Goal: Task Accomplishment & Management: Answer question/provide support

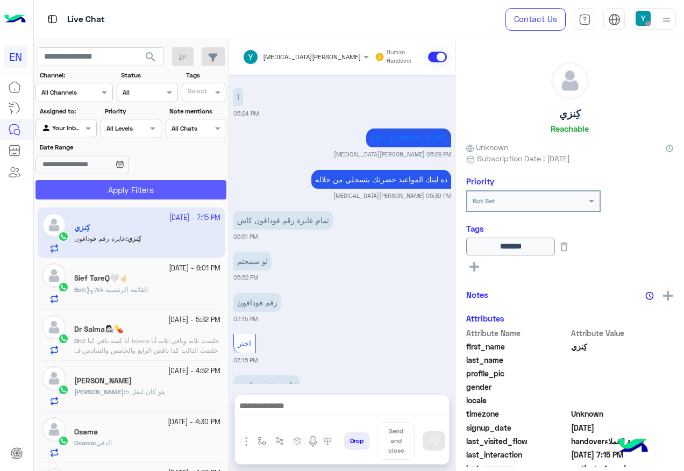
scroll to position [630, 0]
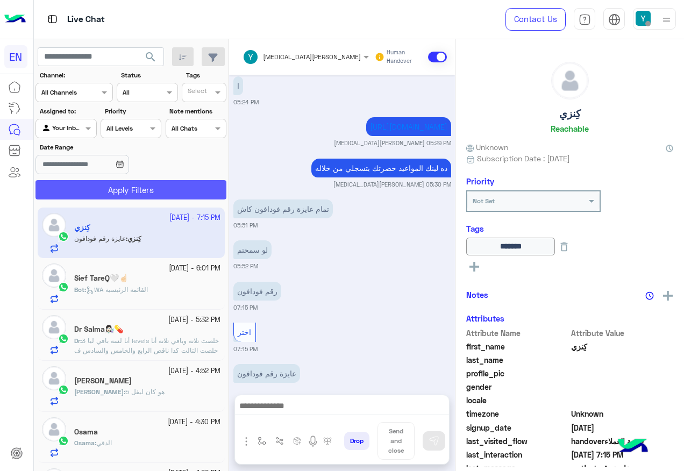
click at [131, 184] on button "Apply Filters" at bounding box center [130, 189] width 191 height 19
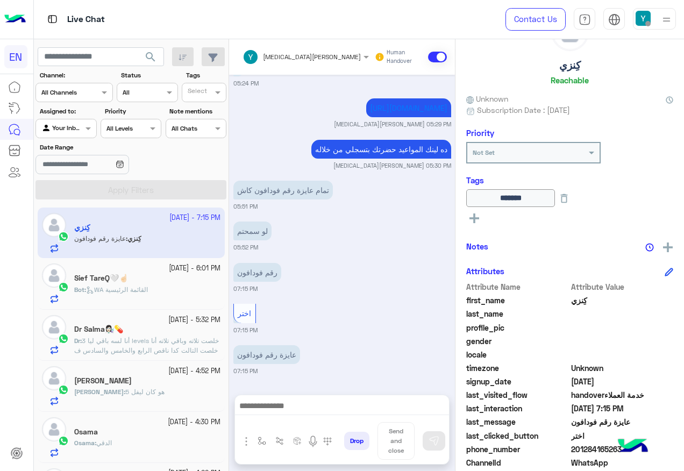
scroll to position [107, 0]
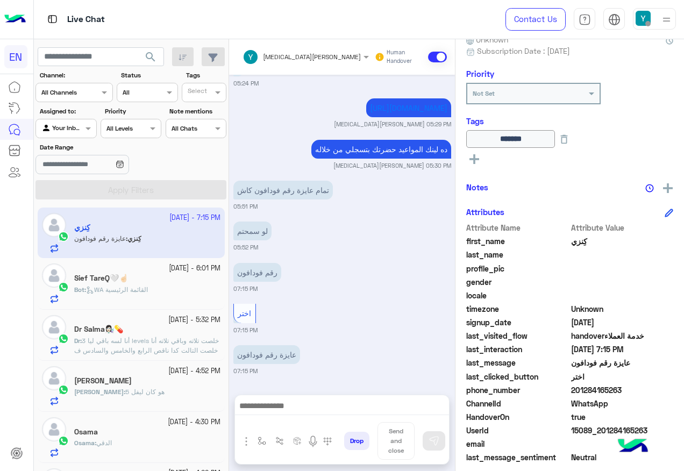
click at [571, 388] on span "201284165263" at bounding box center [622, 389] width 103 height 11
drag, startPoint x: 573, startPoint y: 388, endPoint x: 636, endPoint y: 397, distance: 63.5
click at [636, 397] on div "phone_number 201284165263" at bounding box center [569, 390] width 207 height 13
copy span "01284165263"
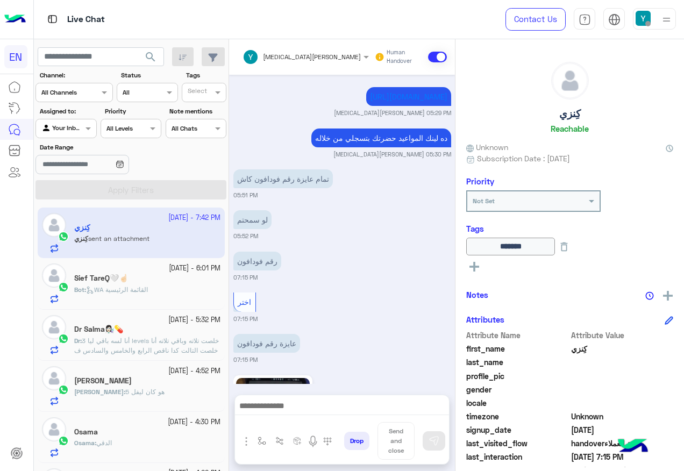
scroll to position [818, 0]
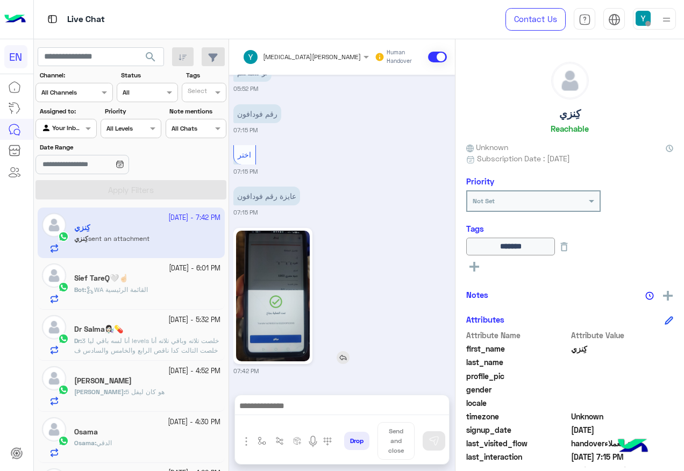
click at [299, 293] on img at bounding box center [273, 296] width 74 height 131
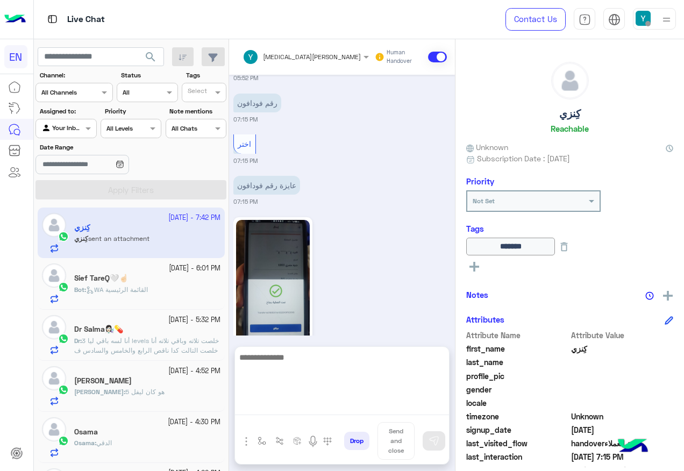
click at [365, 401] on textarea at bounding box center [342, 382] width 214 height 64
click at [411, 400] on textarea "********" at bounding box center [342, 382] width 214 height 64
click at [342, 403] on textarea "**********" at bounding box center [342, 382] width 214 height 64
paste textarea "**********"
type textarea "**********"
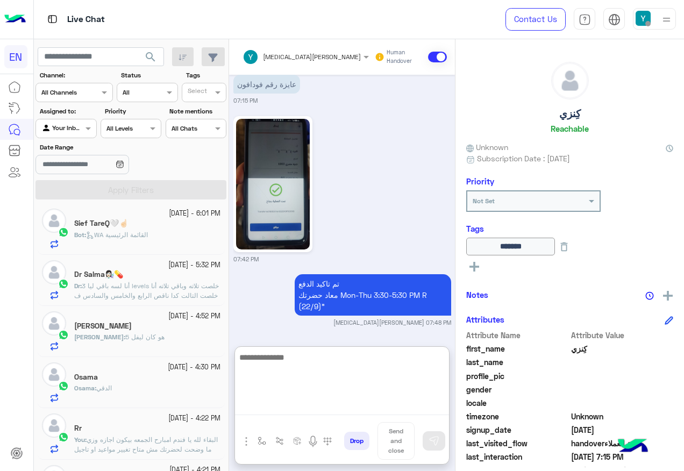
scroll to position [0, 0]
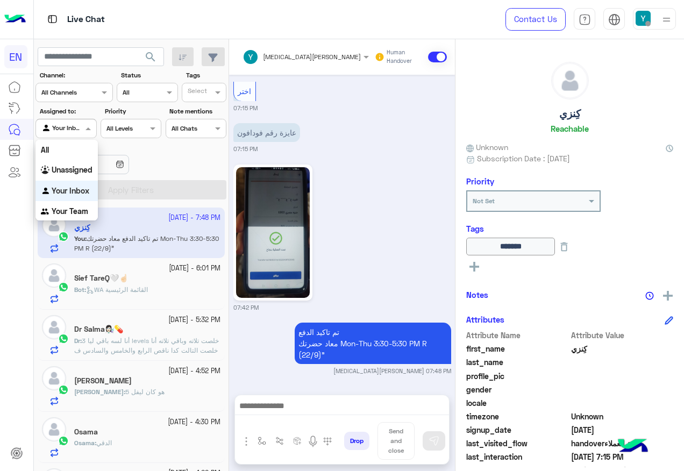
click at [90, 127] on span at bounding box center [89, 128] width 13 height 11
click at [77, 175] on div "Unassigned" at bounding box center [66, 170] width 62 height 21
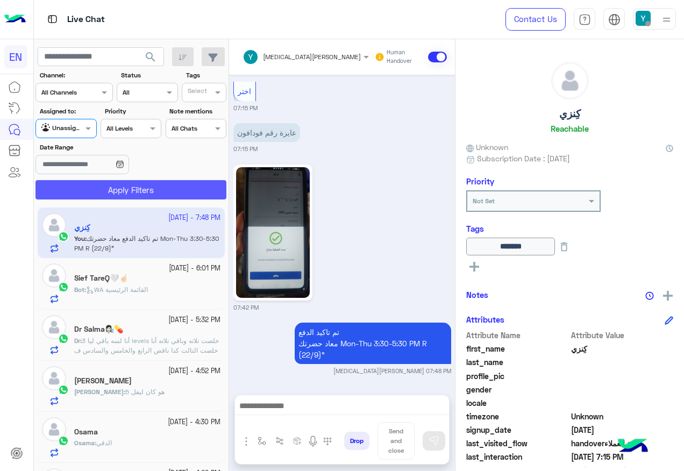
click at [84, 193] on button "Apply Filters" at bounding box center [130, 189] width 191 height 19
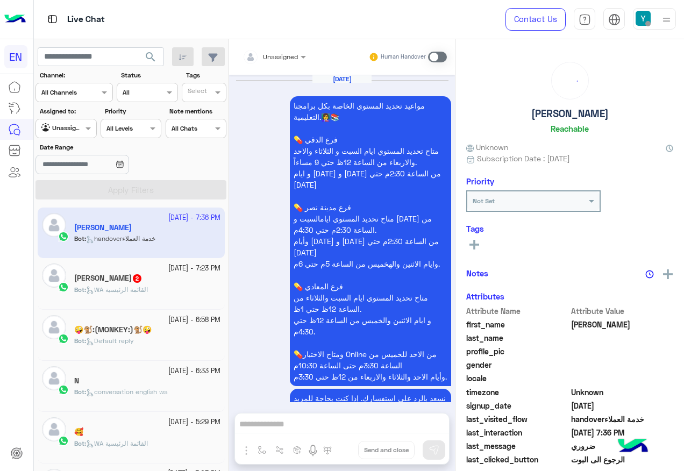
scroll to position [1010, 0]
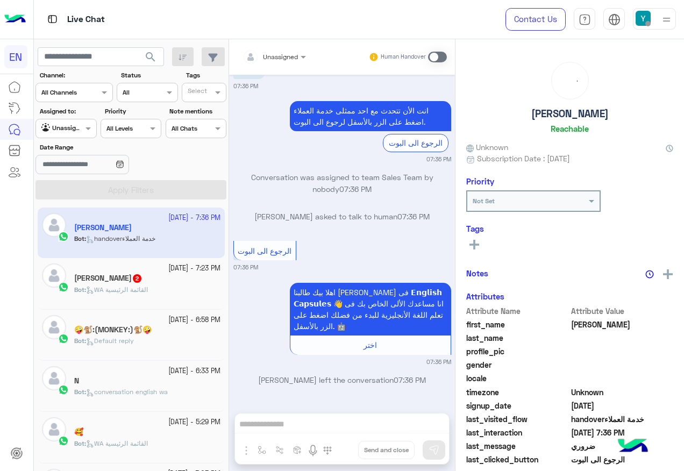
click at [132, 284] on div "Sarah 2" at bounding box center [147, 279] width 146 height 11
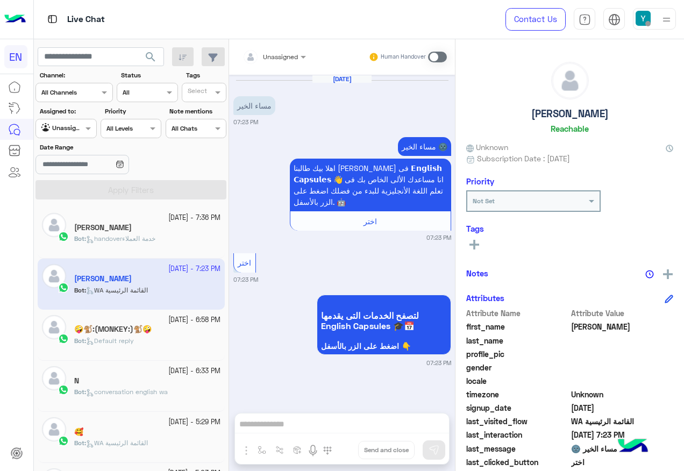
click at [290, 62] on div "Unassigned" at bounding box center [269, 56] width 55 height 21
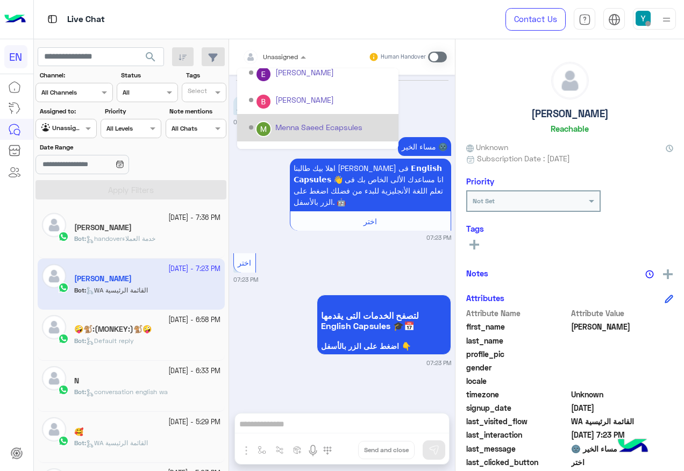
scroll to position [178, 0]
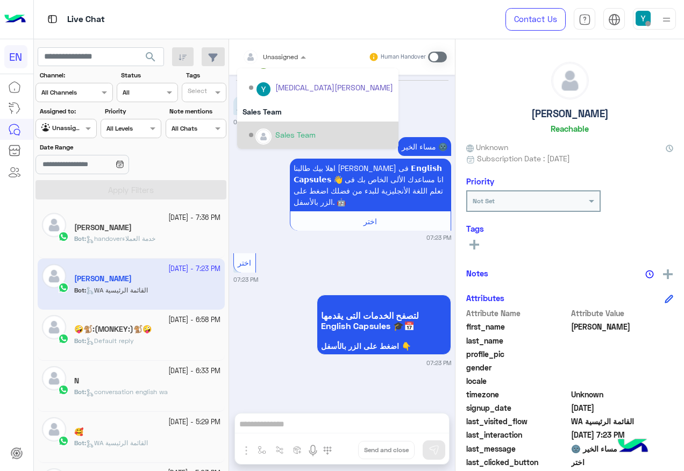
click at [290, 126] on div "Sales Team" at bounding box center [321, 135] width 144 height 19
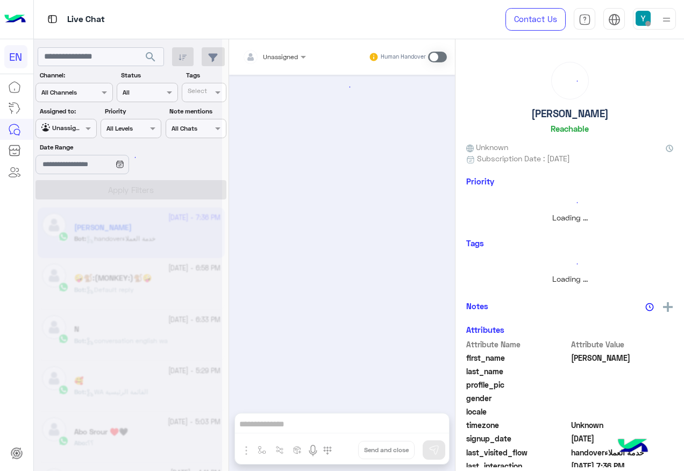
scroll to position [1010, 0]
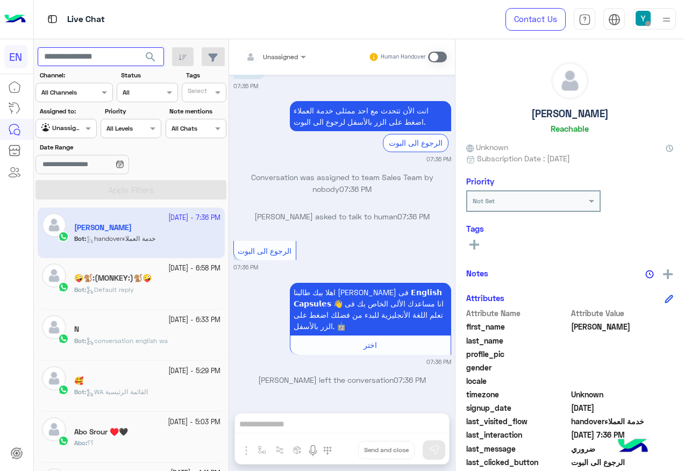
click at [84, 60] on input "text" at bounding box center [101, 56] width 126 height 19
paste input "**********"
type input "**********"
click at [151, 56] on span "search" at bounding box center [150, 57] width 13 height 13
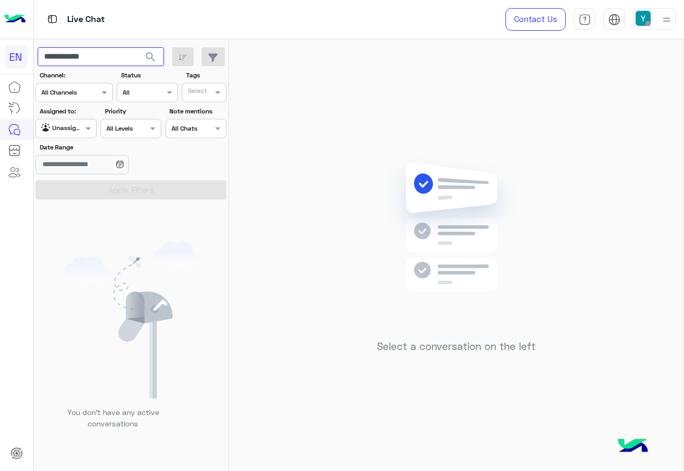
click at [133, 59] on input "**********" at bounding box center [101, 56] width 126 height 19
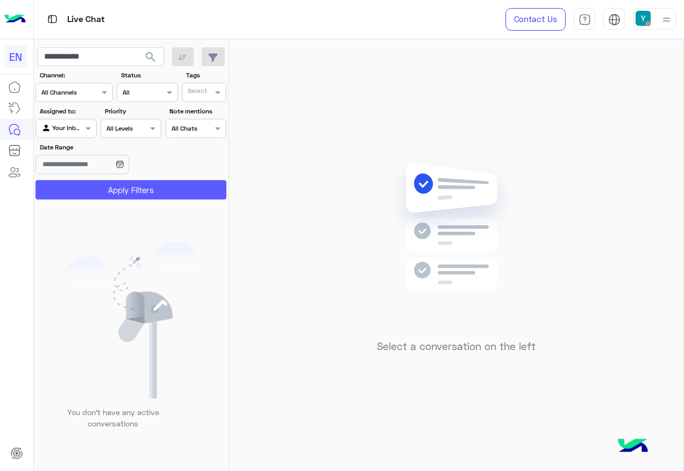
click at [119, 196] on button "Apply Filters" at bounding box center [130, 189] width 191 height 19
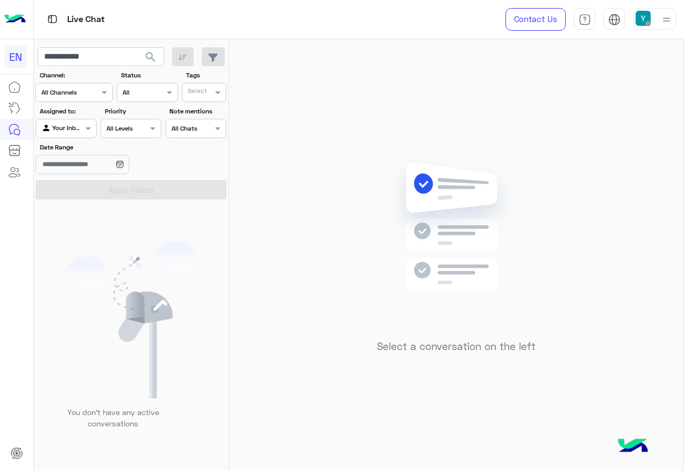
click at [47, 131] on input "text" at bounding box center [53, 128] width 25 height 10
click at [80, 169] on b "Unassigned" at bounding box center [72, 169] width 41 height 9
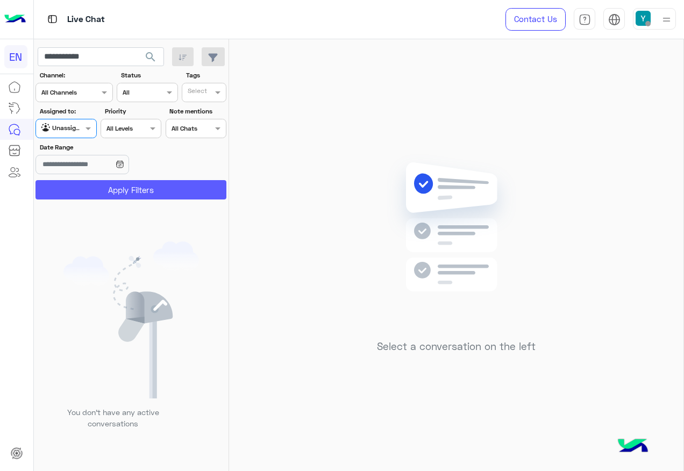
click at [97, 184] on button "Apply Filters" at bounding box center [130, 189] width 191 height 19
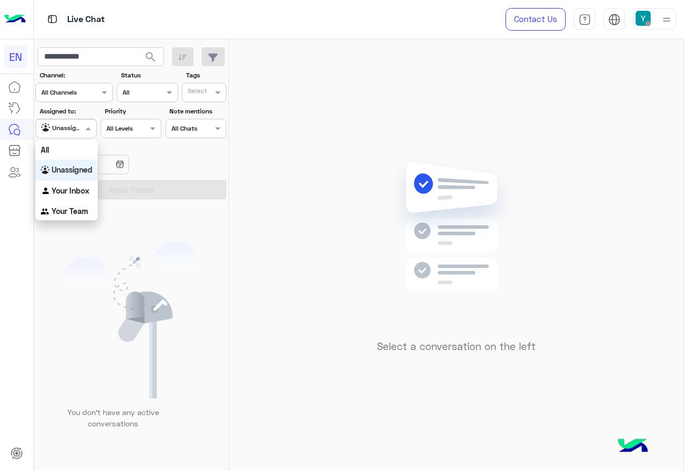
click at [84, 126] on span at bounding box center [89, 128] width 13 height 11
click at [87, 152] on div "All" at bounding box center [66, 150] width 62 height 20
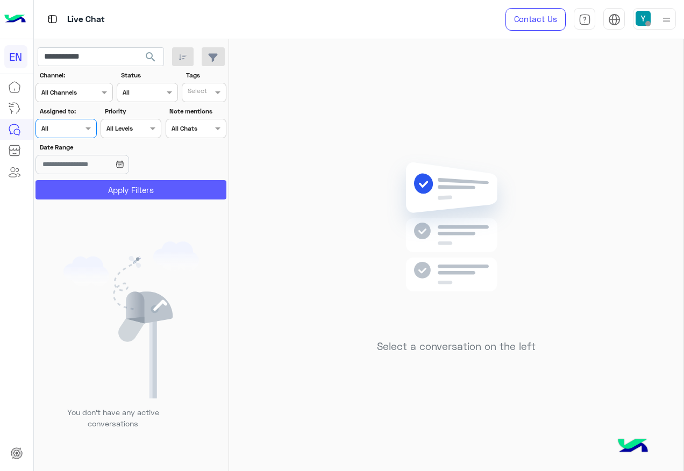
click at [97, 181] on button "Apply Filters" at bounding box center [130, 189] width 191 height 19
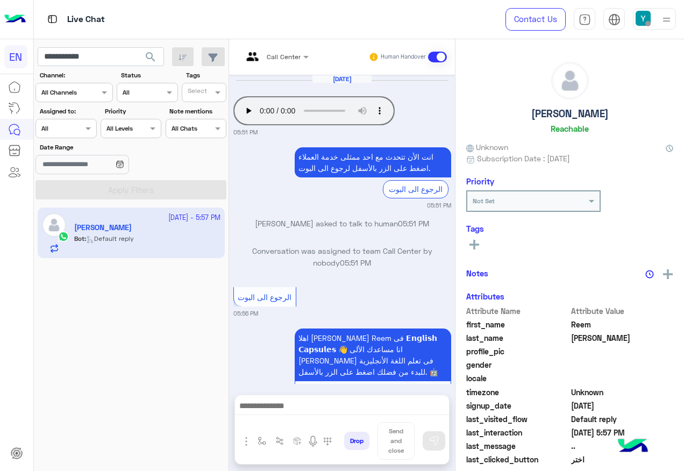
scroll to position [399, 0]
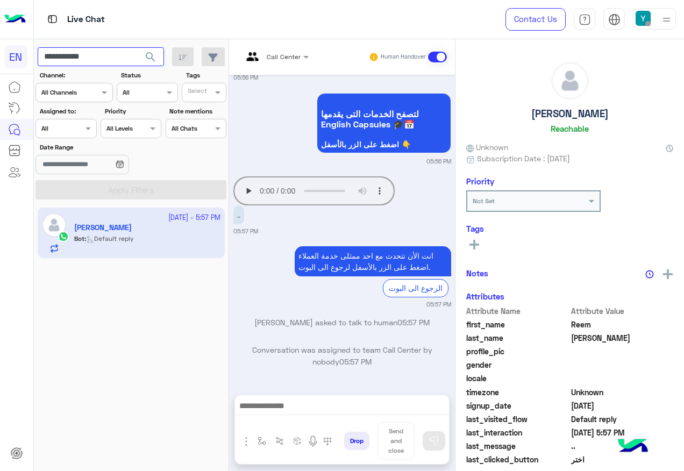
click at [125, 54] on input "**********" at bounding box center [101, 56] width 126 height 19
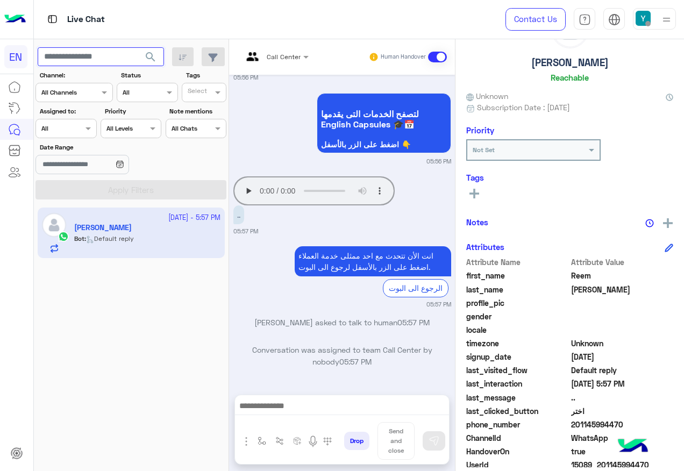
scroll to position [108, 0]
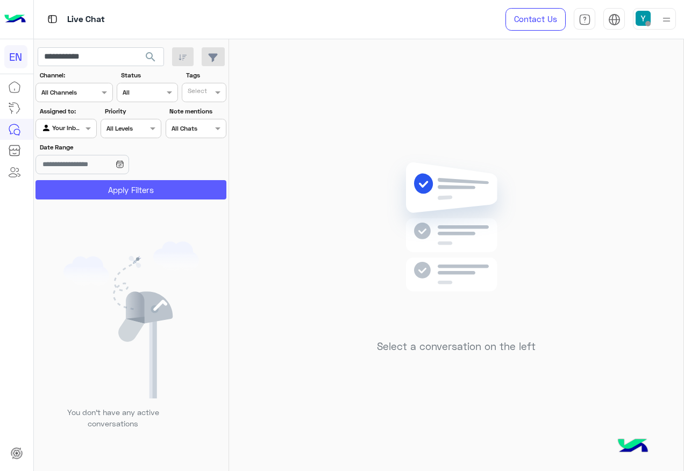
click at [175, 197] on button "Apply Filters" at bounding box center [130, 189] width 191 height 19
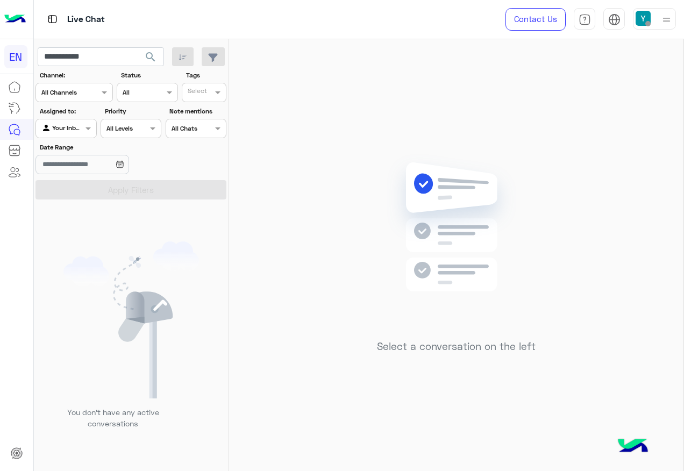
click at [83, 135] on div "Agent Filter Your Inbox" at bounding box center [65, 128] width 61 height 19
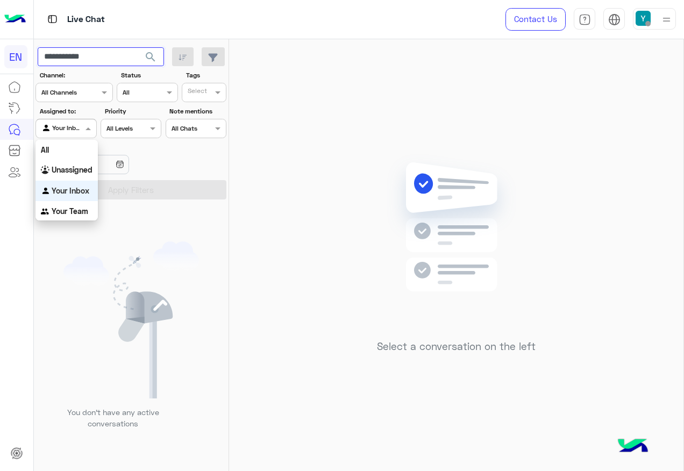
click at [125, 61] on input "**********" at bounding box center [101, 56] width 126 height 19
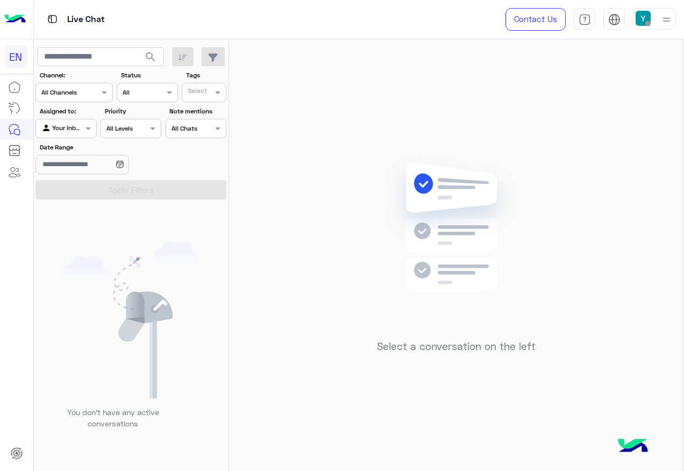
click at [72, 130] on div at bounding box center [66, 127] width 60 height 10
click at [78, 166] on b "Unassigned" at bounding box center [72, 169] width 41 height 9
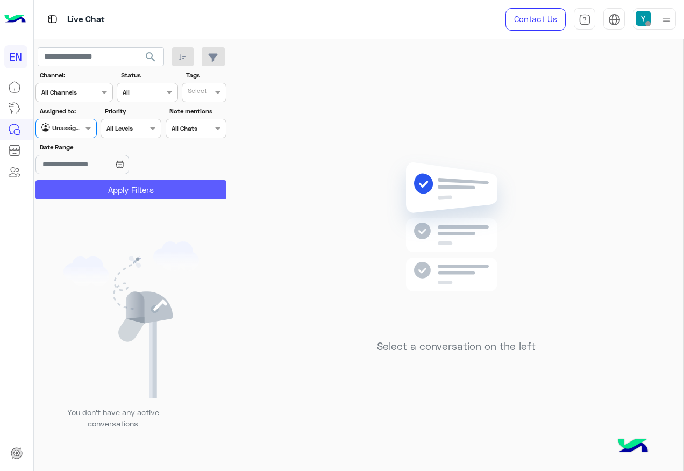
click at [92, 183] on button "Apply Filters" at bounding box center [130, 189] width 191 height 19
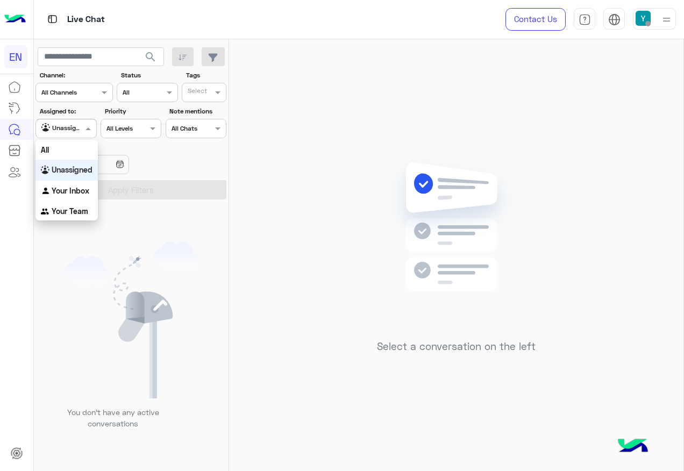
click at [69, 125] on div at bounding box center [66, 127] width 60 height 10
click at [82, 159] on div "All" at bounding box center [66, 150] width 62 height 20
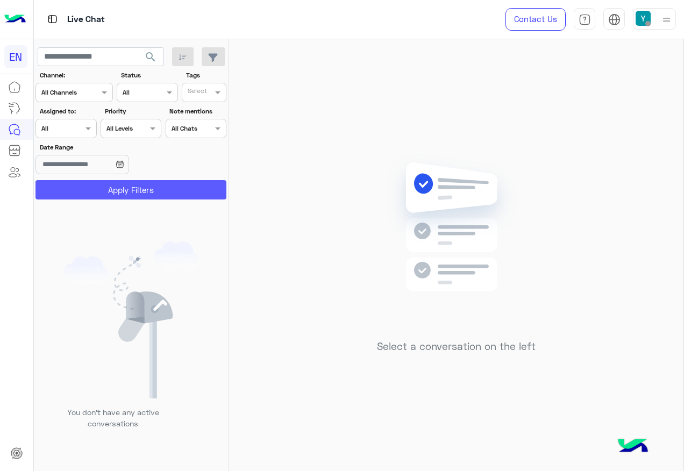
click at [171, 182] on button "Apply Filters" at bounding box center [130, 189] width 191 height 19
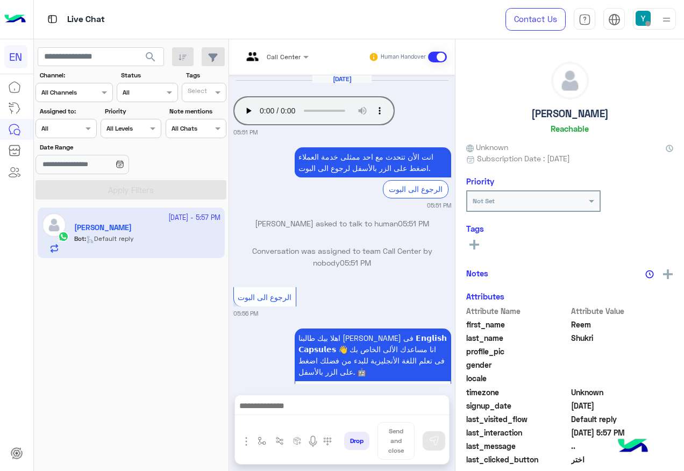
scroll to position [399, 0]
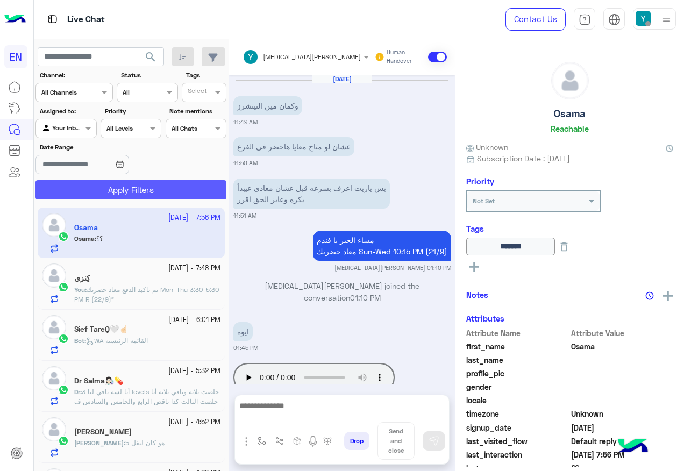
scroll to position [718, 0]
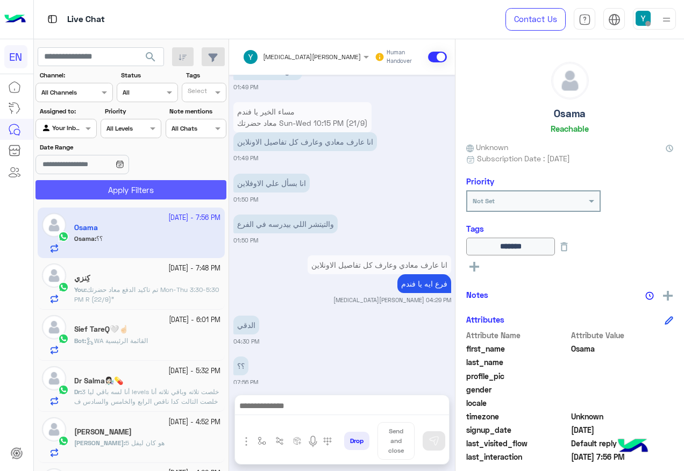
click at [144, 187] on button "Apply Filters" at bounding box center [130, 189] width 191 height 19
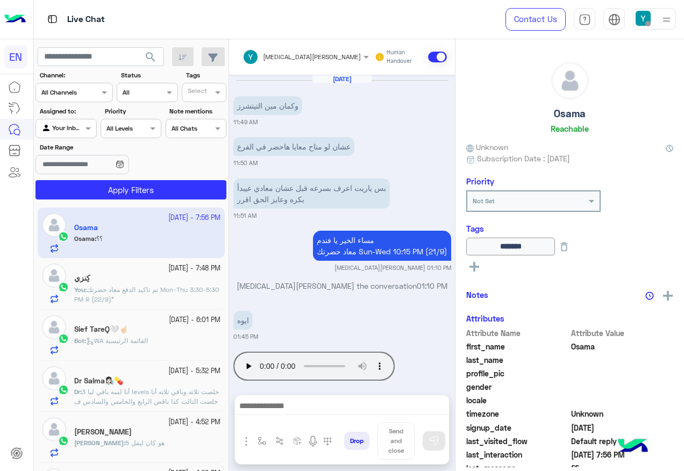
scroll to position [718, 0]
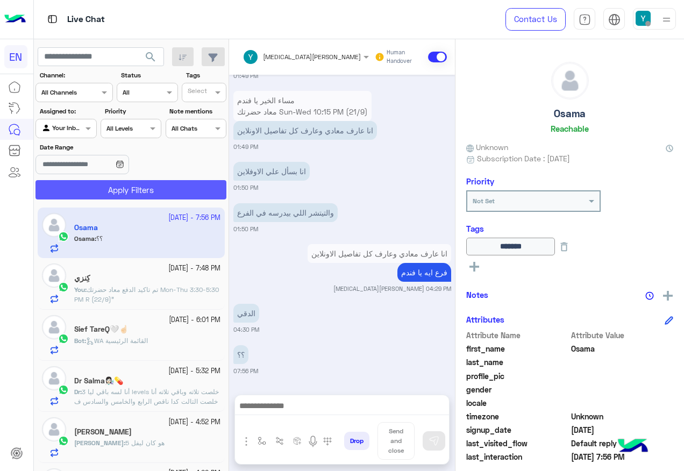
click at [150, 188] on button "Apply Filters" at bounding box center [130, 189] width 191 height 19
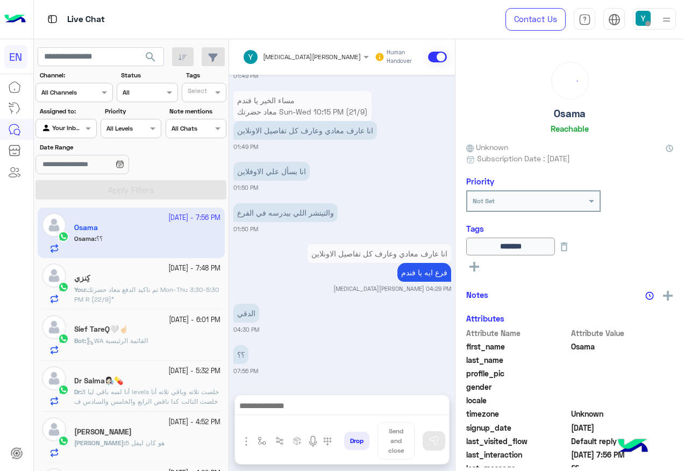
click at [73, 124] on div at bounding box center [66, 127] width 60 height 10
click at [69, 157] on div "All" at bounding box center [66, 150] width 62 height 20
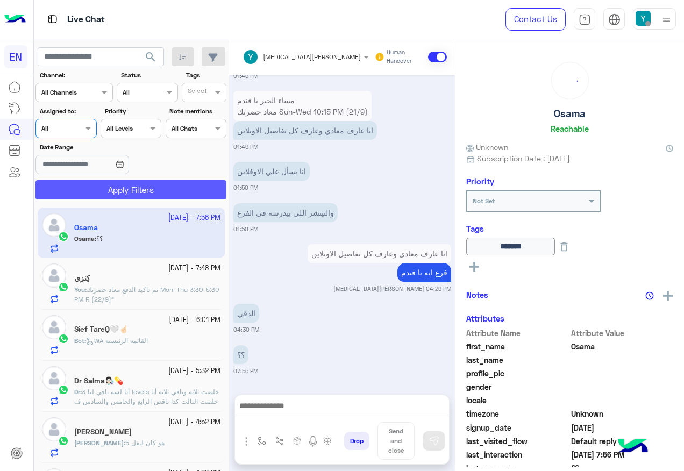
click at [97, 197] on button "Apply Filters" at bounding box center [130, 189] width 191 height 19
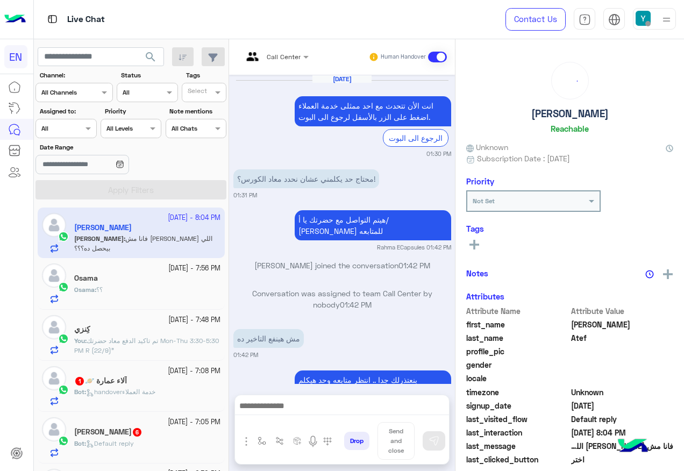
scroll to position [611, 0]
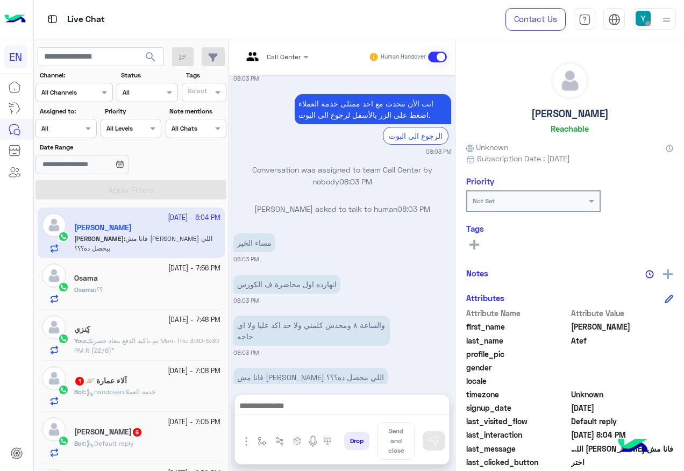
click at [199, 278] on div "Osama" at bounding box center [147, 279] width 146 height 11
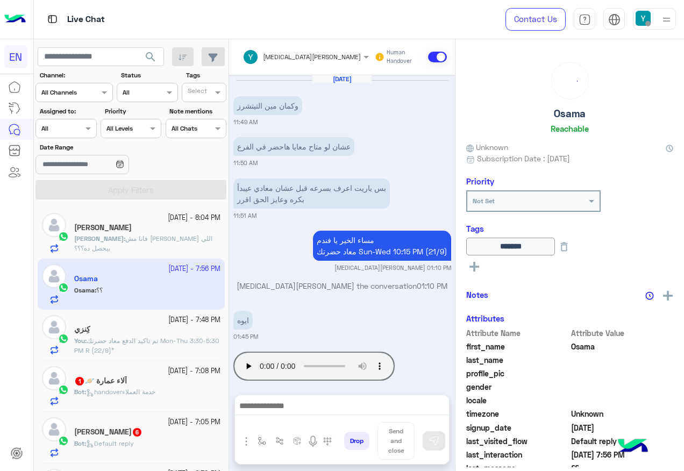
scroll to position [718, 0]
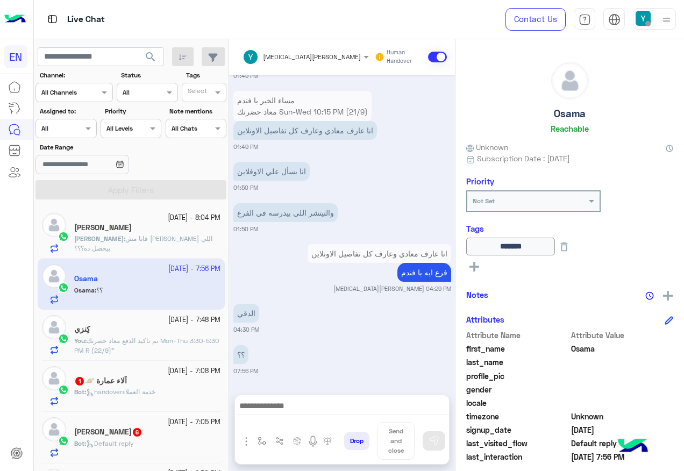
click at [278, 341] on div "[DATE] وكمان مين التيتشرز 11:49 AM عشان لو متاح معايا هاحضر في الفرع 11:50 AM ب…" at bounding box center [342, 229] width 226 height 309
click at [152, 250] on div "Mohamed : فانا مش فاهم ايه اللي بيحصل ده؟؟؟" at bounding box center [147, 243] width 146 height 19
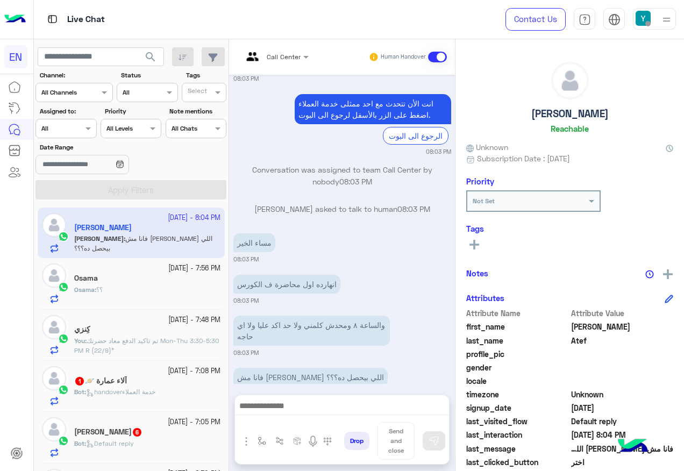
scroll to position [54, 0]
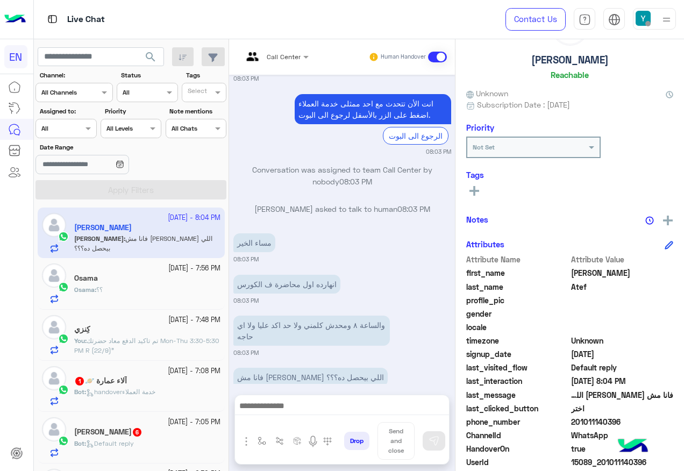
drag, startPoint x: 572, startPoint y: 421, endPoint x: 647, endPoint y: 428, distance: 75.6
click at [647, 428] on div "phone_number 201011140396" at bounding box center [569, 422] width 207 height 13
copy span "01011140396"
click at [167, 383] on div "آلاء عمارة 🪐 1" at bounding box center [147, 381] width 146 height 11
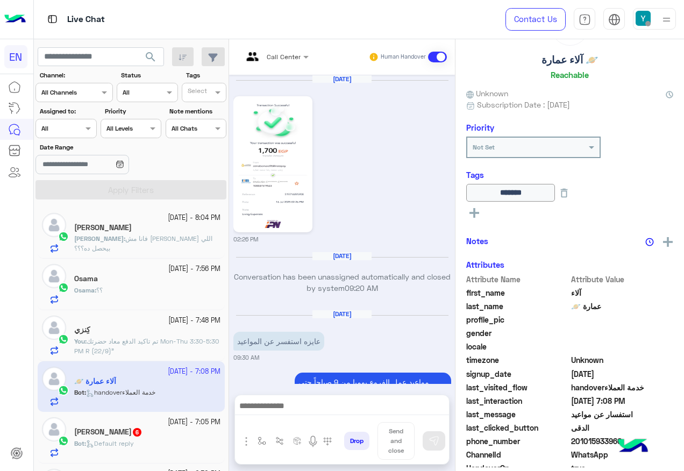
scroll to position [1059, 0]
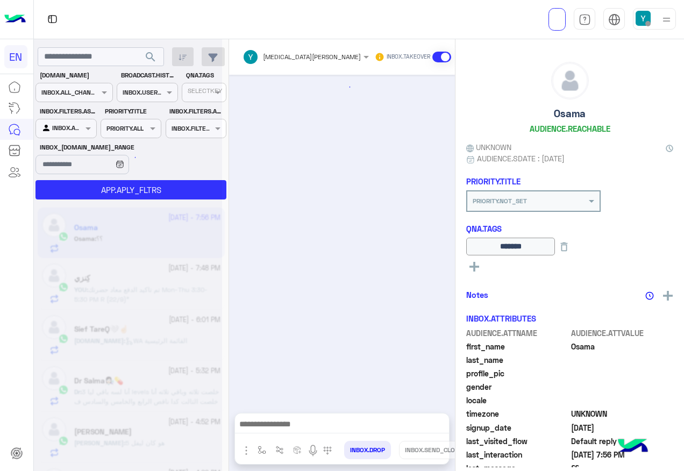
scroll to position [700, 0]
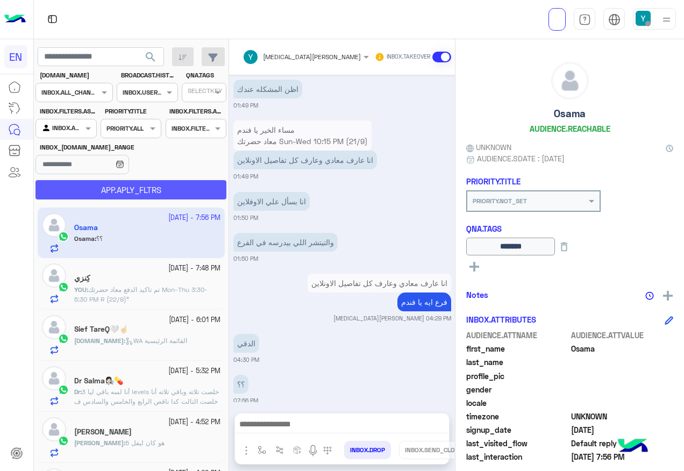
click at [129, 189] on button "APP.APLY_FLTRS" at bounding box center [130, 189] width 191 height 19
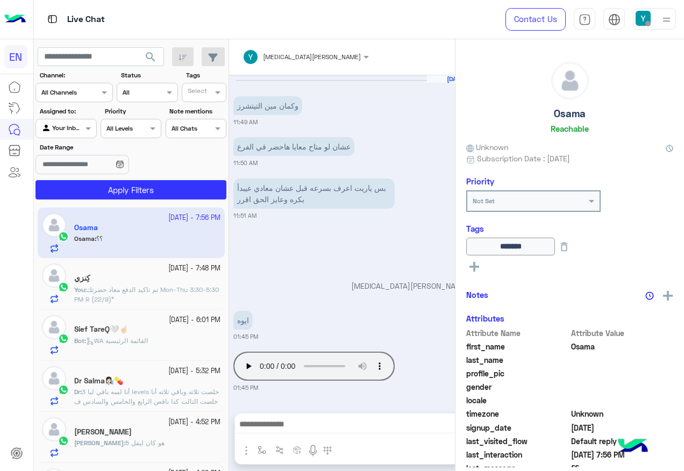
scroll to position [700, 0]
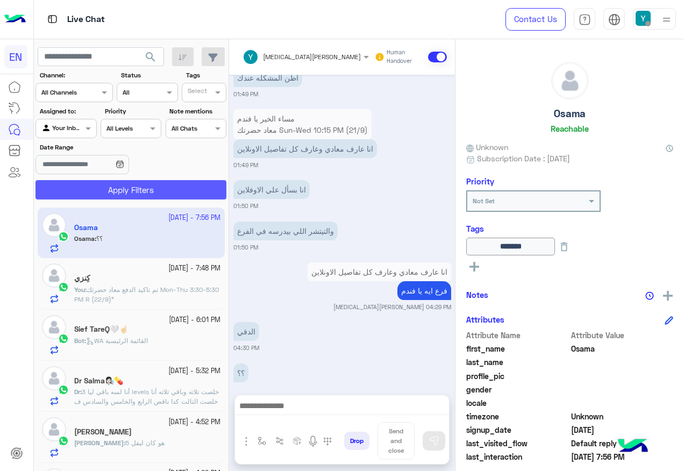
click at [179, 190] on button "Apply Filters" at bounding box center [130, 189] width 191 height 19
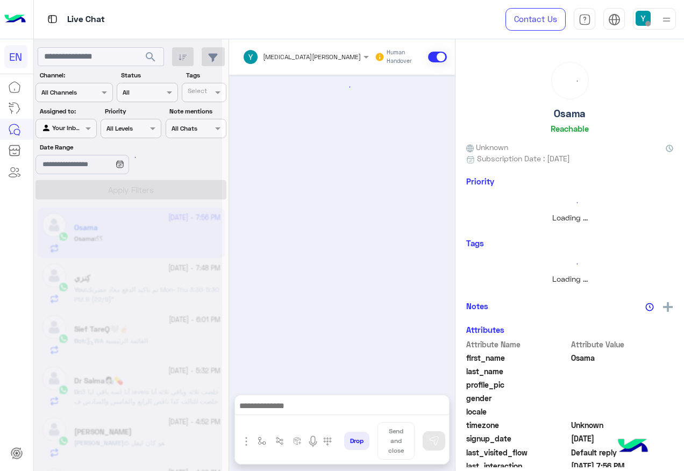
scroll to position [718, 0]
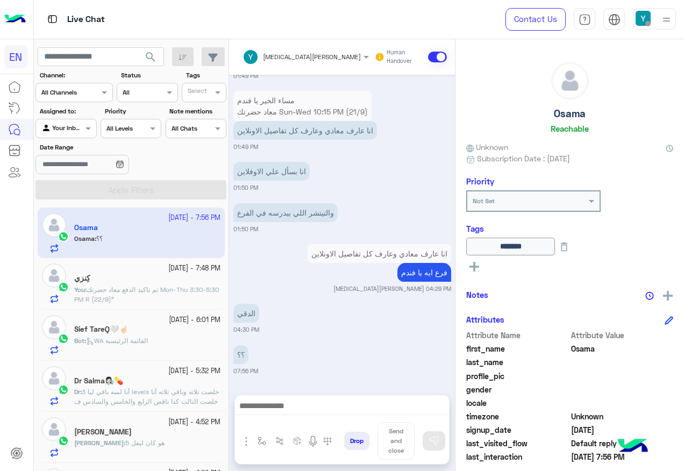
click at [79, 124] on div at bounding box center [66, 127] width 60 height 10
click at [74, 141] on div "All" at bounding box center [66, 150] width 62 height 20
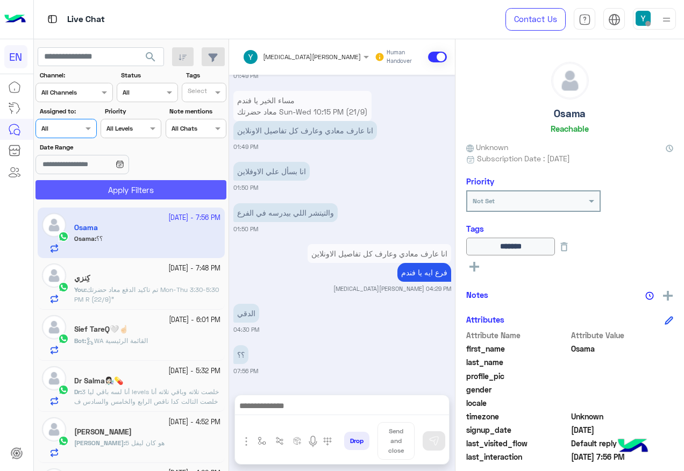
click at [96, 184] on button "Apply Filters" at bounding box center [130, 189] width 191 height 19
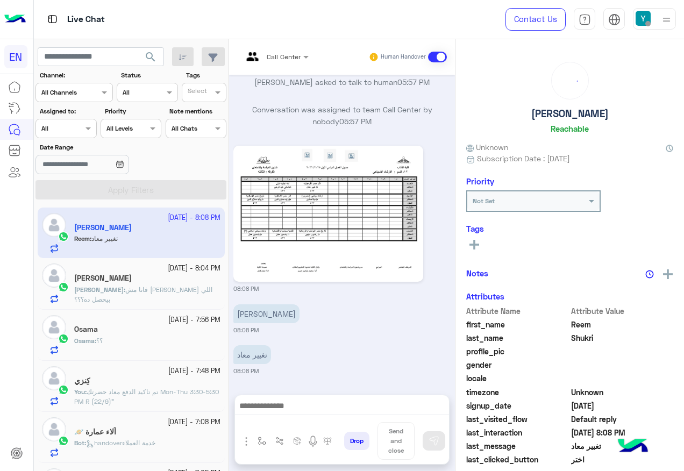
scroll to position [640, 0]
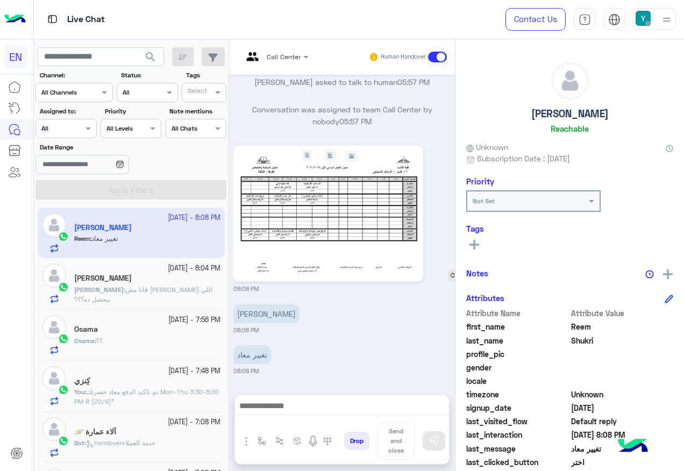
click at [355, 202] on img at bounding box center [328, 213] width 185 height 131
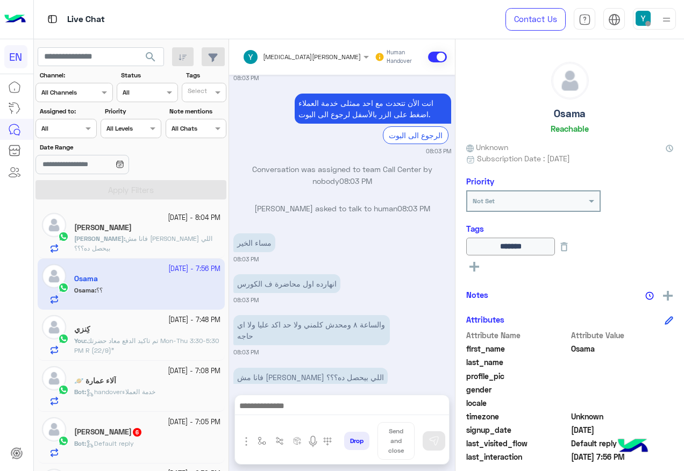
scroll to position [1619, 0]
click at [151, 228] on div "[PERSON_NAME]" at bounding box center [147, 228] width 146 height 11
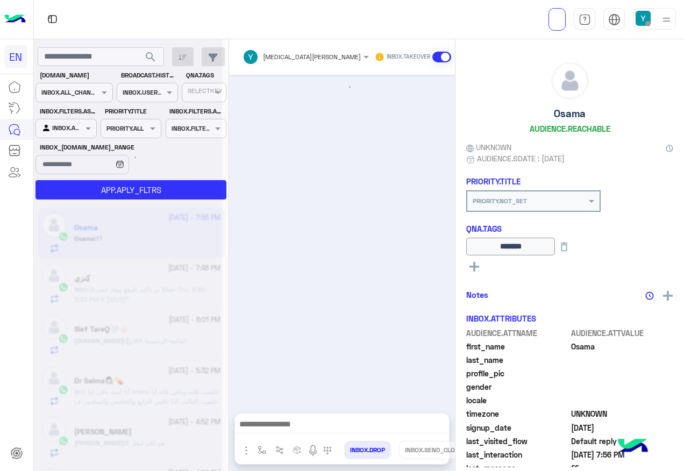
scroll to position [700, 0]
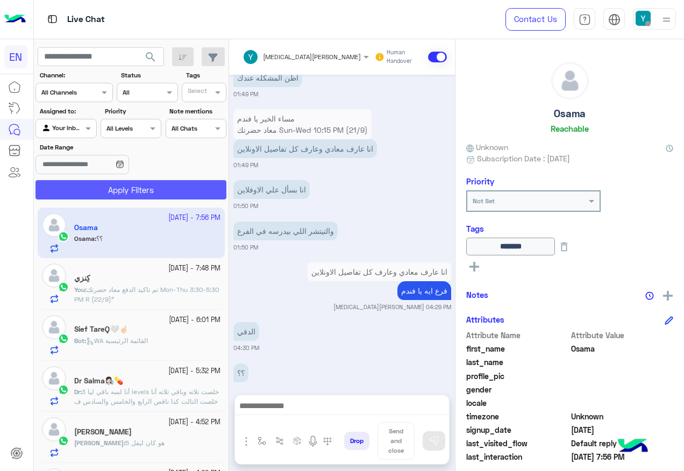
click at [130, 181] on button "Apply Filters" at bounding box center [130, 189] width 191 height 19
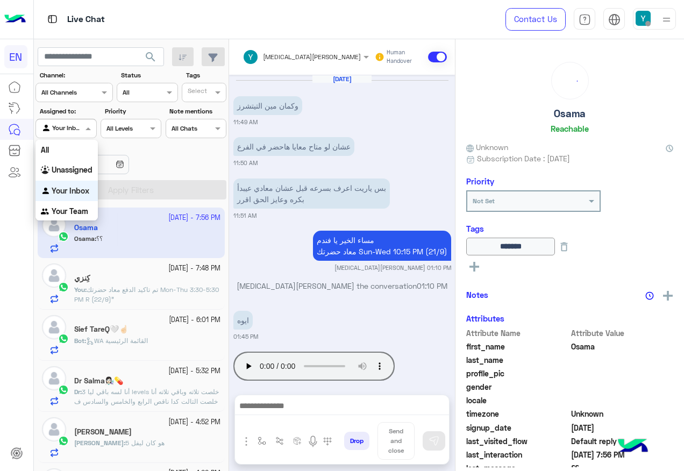
scroll to position [718, 0]
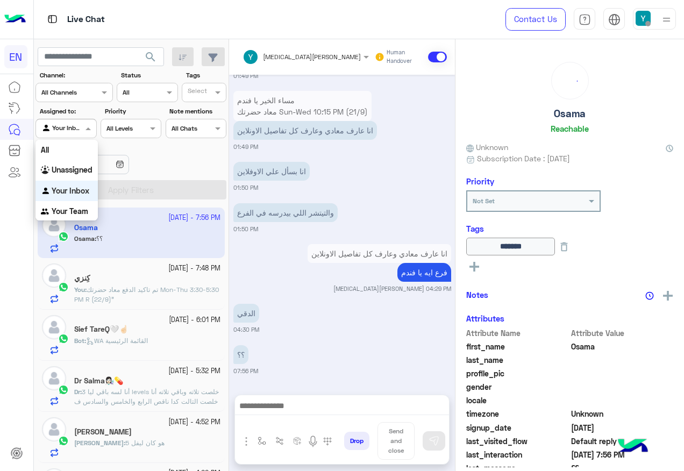
click at [73, 130] on div at bounding box center [66, 127] width 60 height 10
click at [80, 151] on div "All" at bounding box center [66, 150] width 62 height 20
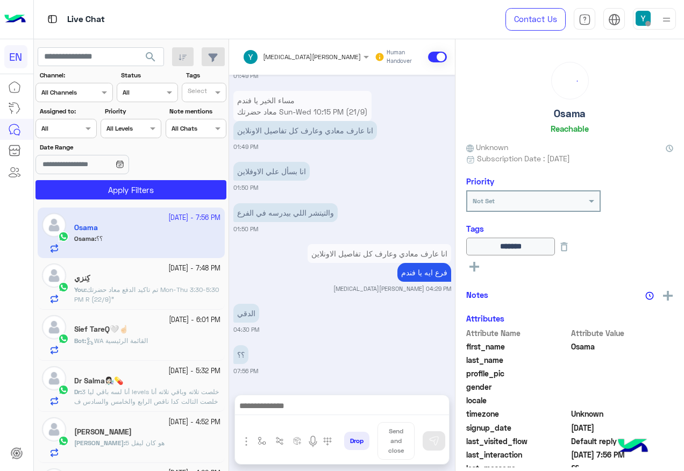
click at [90, 177] on section "Channel: Channel All Channels Status Channel All Tags Select Assigned to: Agent…" at bounding box center [131, 134] width 179 height 129
click at [90, 185] on button "Apply Filters" at bounding box center [130, 189] width 191 height 19
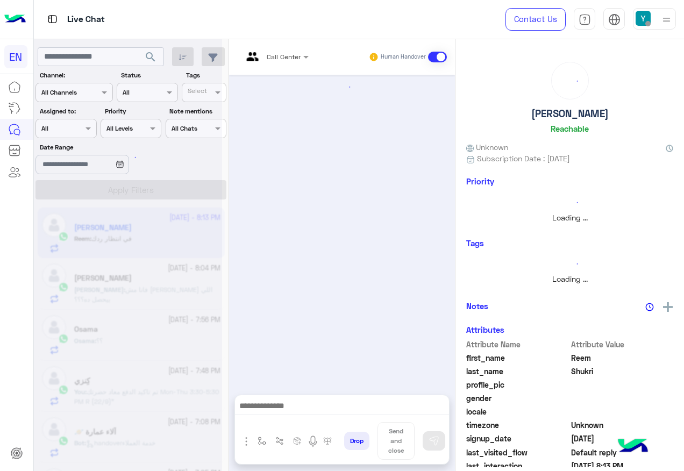
scroll to position [680, 0]
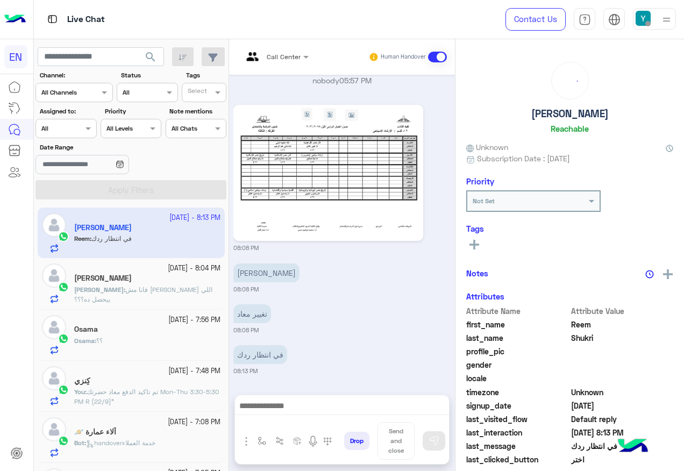
click at [154, 242] on app-inbox-user "[DATE] - 8:13 PM [PERSON_NAME] : في انتظار ردك" at bounding box center [131, 232] width 187 height 51
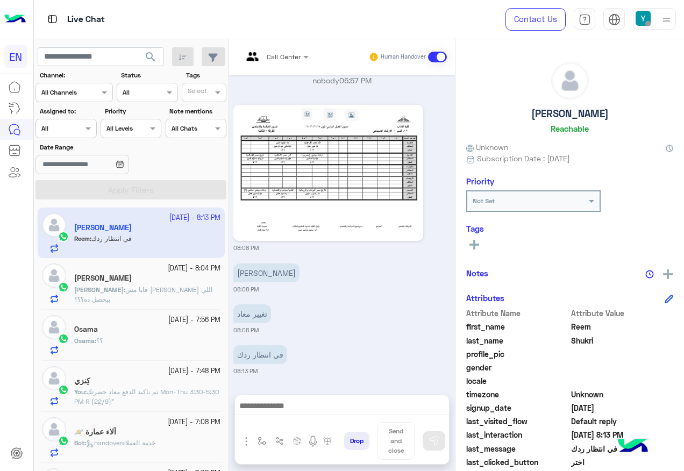
click at [478, 245] on rect at bounding box center [474, 244] width 10 height 2
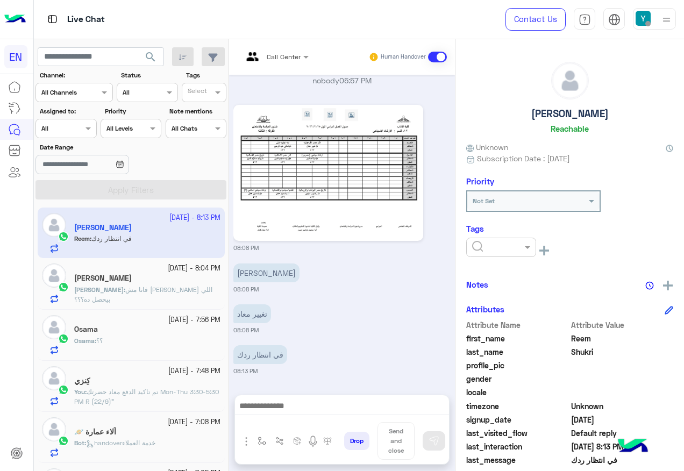
click at [483, 249] on input "text" at bounding box center [488, 246] width 33 height 10
click at [508, 283] on div "Solved" at bounding box center [501, 273] width 70 height 20
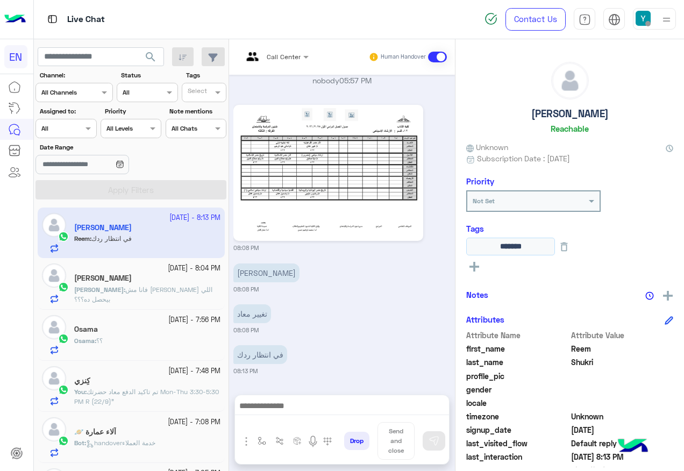
click at [519, 249] on input "******" at bounding box center [510, 247] width 89 height 18
click at [570, 253] on icon at bounding box center [564, 247] width 12 height 12
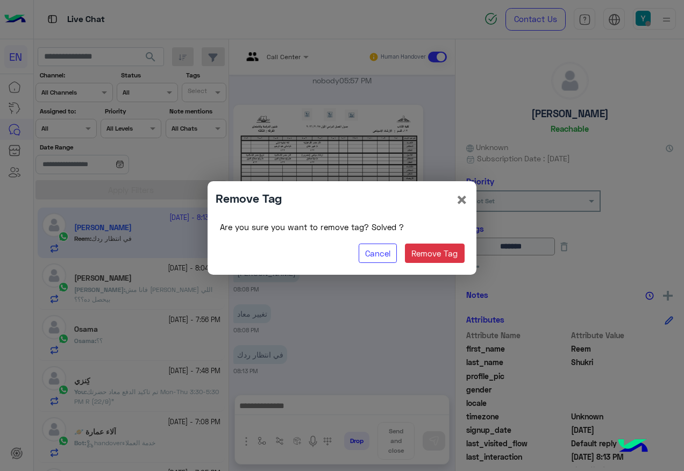
click at [474, 250] on div "Remove Tag × Are you sure you want to remove tag? Solved ? Cancel Remove Tag" at bounding box center [341, 228] width 269 height 94
click at [455, 250] on button "Remove Tag" at bounding box center [435, 252] width 60 height 19
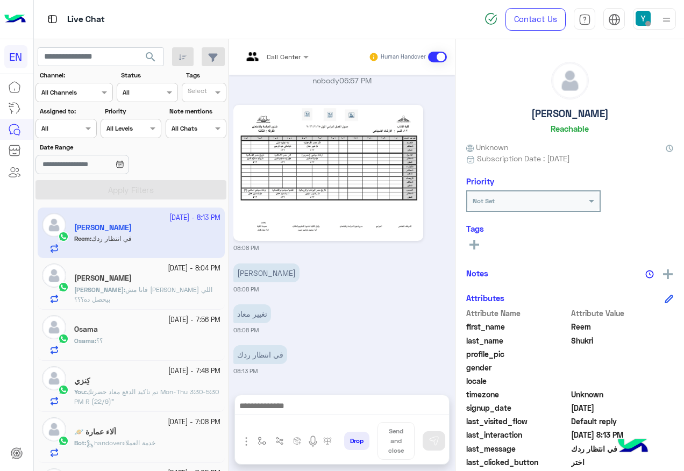
click at [479, 248] on button at bounding box center [474, 244] width 16 height 13
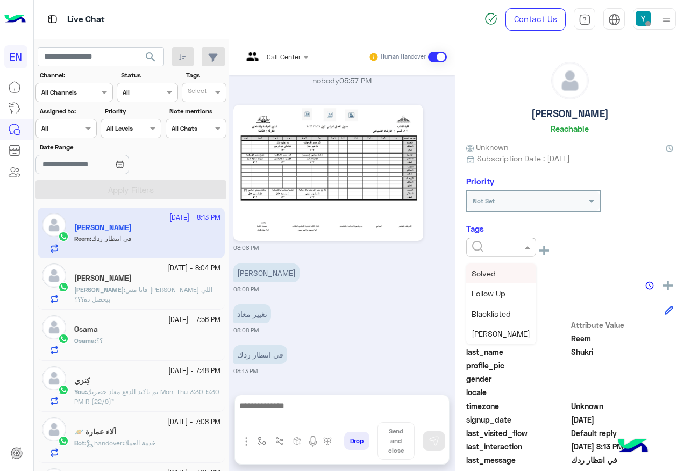
click at [485, 248] on input "text" at bounding box center [488, 246] width 33 height 10
click at [494, 292] on span "Follow Up" at bounding box center [488, 293] width 34 height 9
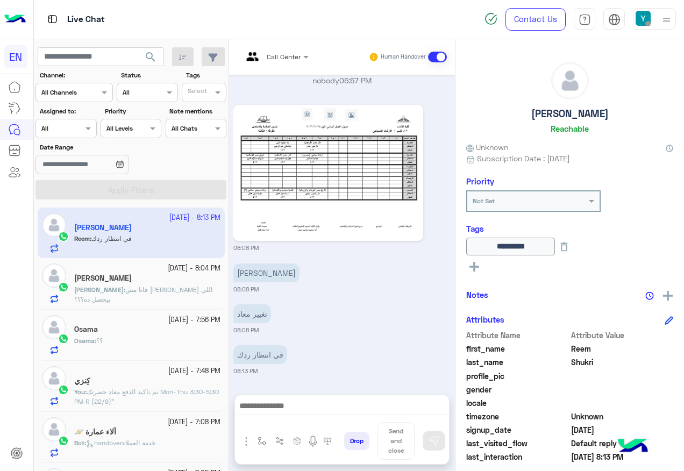
click at [441, 57] on span at bounding box center [437, 57] width 19 height 11
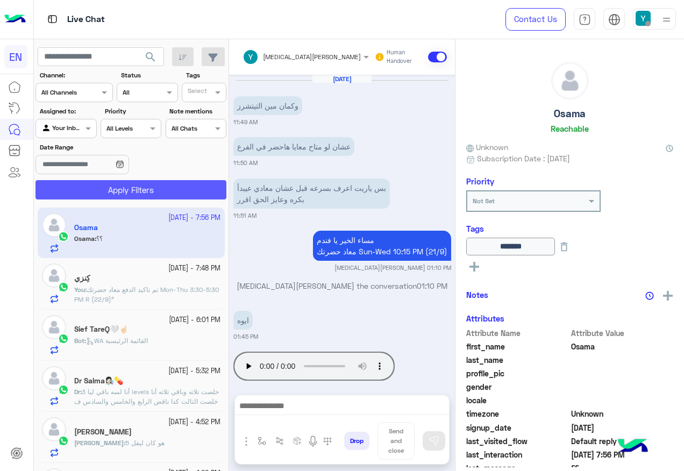
scroll to position [718, 0]
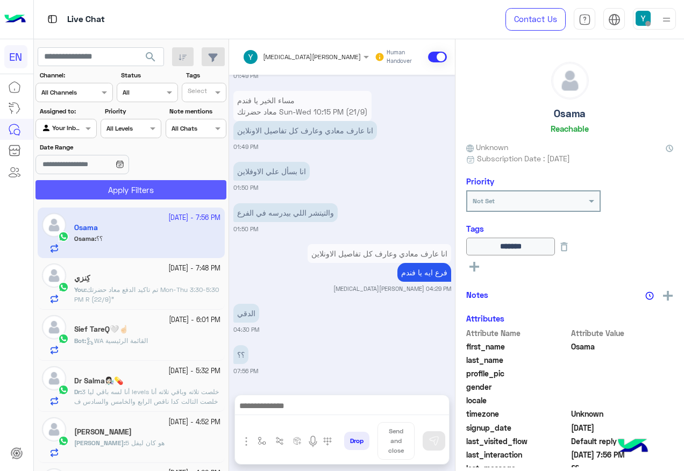
click at [133, 189] on button "Apply Filters" at bounding box center [130, 189] width 191 height 19
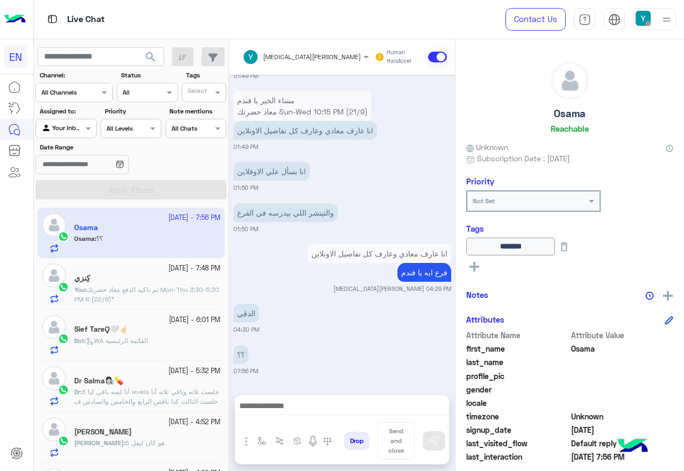
click at [80, 127] on div at bounding box center [66, 127] width 60 height 10
click at [80, 165] on b "Unassigned" at bounding box center [72, 169] width 41 height 9
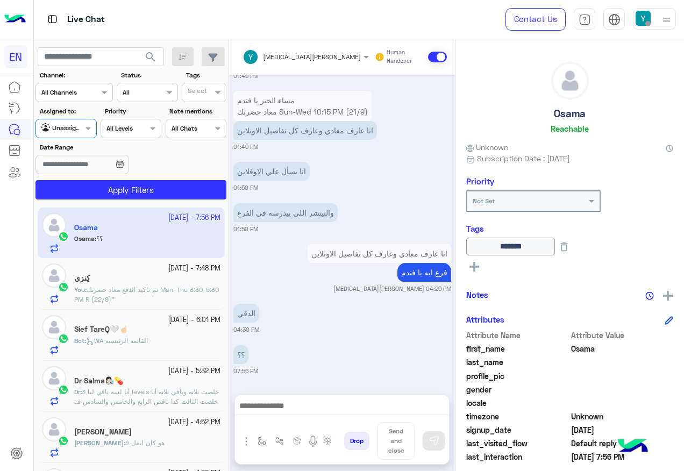
click at [81, 177] on section "Channel: Channel All Channels Status Channel All Tags Select Assigned to: Agent…" at bounding box center [131, 134] width 179 height 129
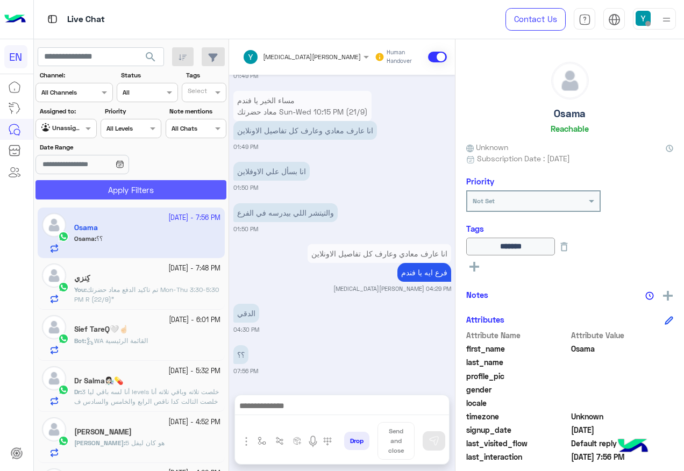
click at [81, 186] on button "Apply Filters" at bounding box center [130, 189] width 191 height 19
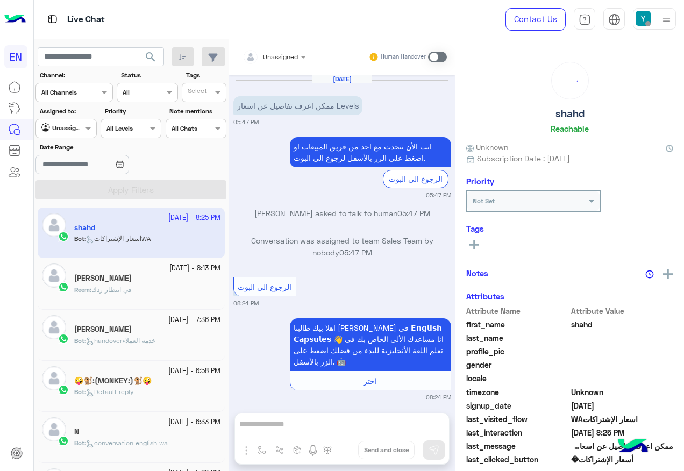
scroll to position [470, 0]
